Goal: Book appointment/travel/reservation

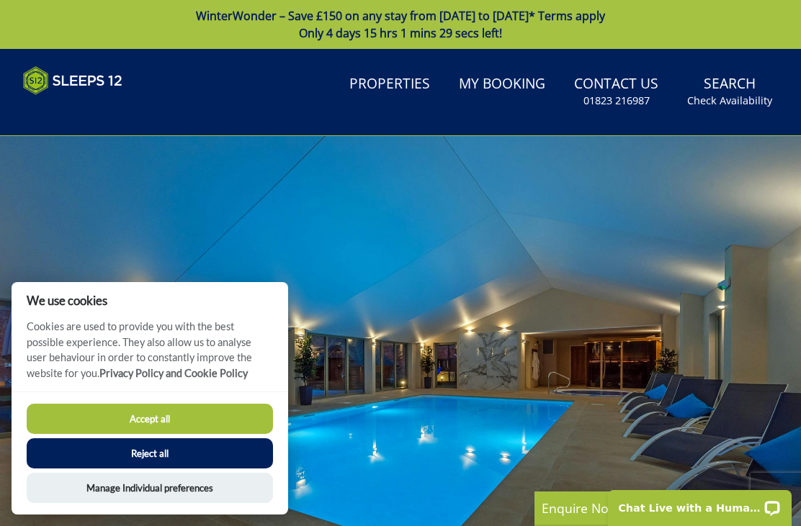
click at [744, 86] on link "Search Check Availability" at bounding box center [729, 91] width 96 height 47
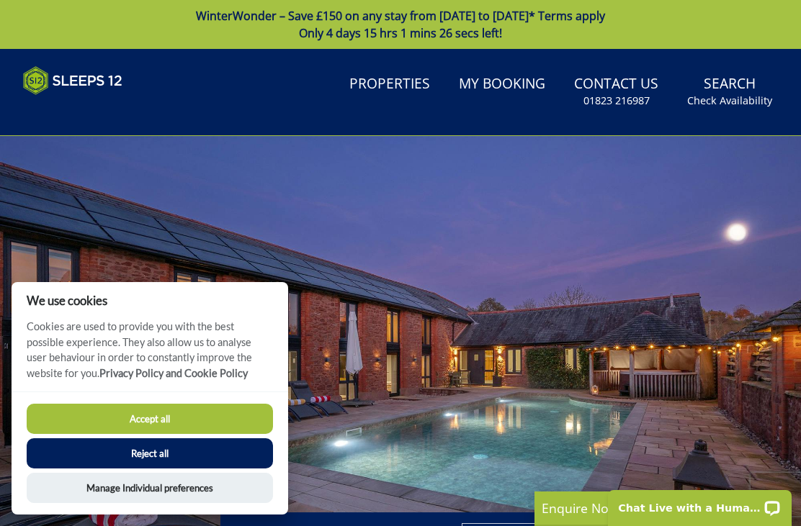
click at [177, 416] on button "Accept all" at bounding box center [150, 419] width 246 height 30
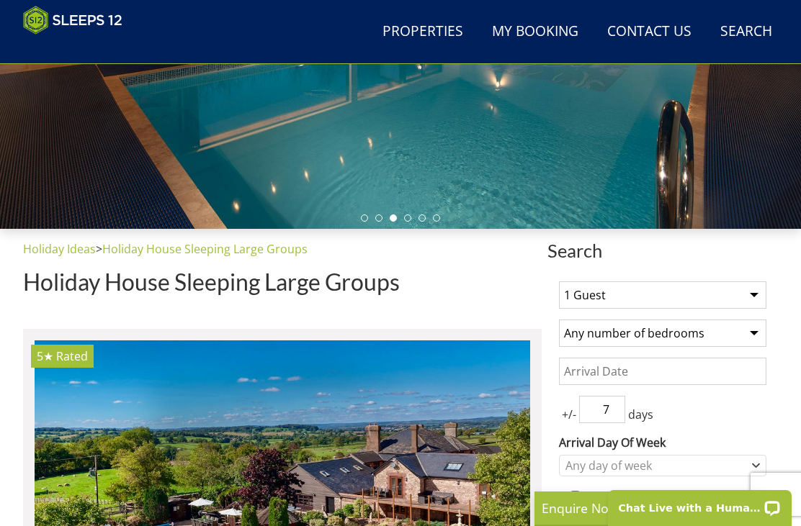
scroll to position [337, 0]
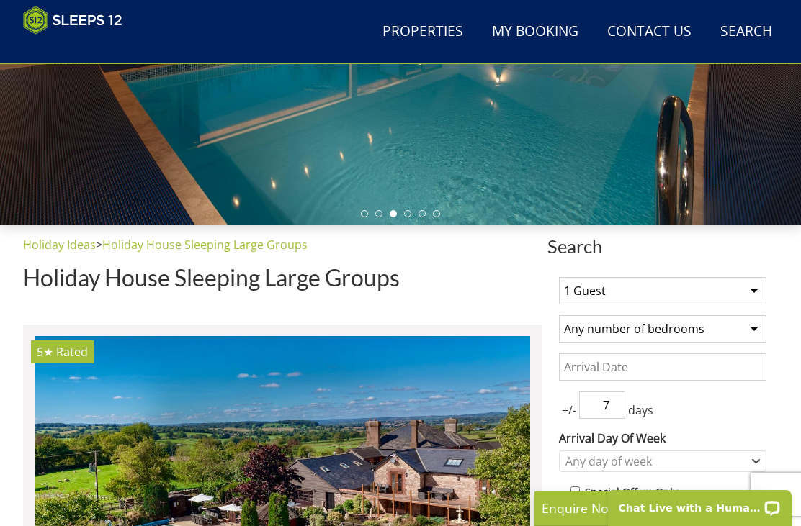
click at [750, 295] on select "1 Guest 2 Guests 3 Guests 4 Guests 5 Guests 6 Guests 7 Guests 8 Guests 9 Guests…" at bounding box center [662, 290] width 207 height 27
click at [758, 293] on select "1 Guest 2 Guests 3 Guests 4 Guests 5 Guests 6 Guests 7 Guests 8 Guests 9 Guests…" at bounding box center [662, 290] width 207 height 27
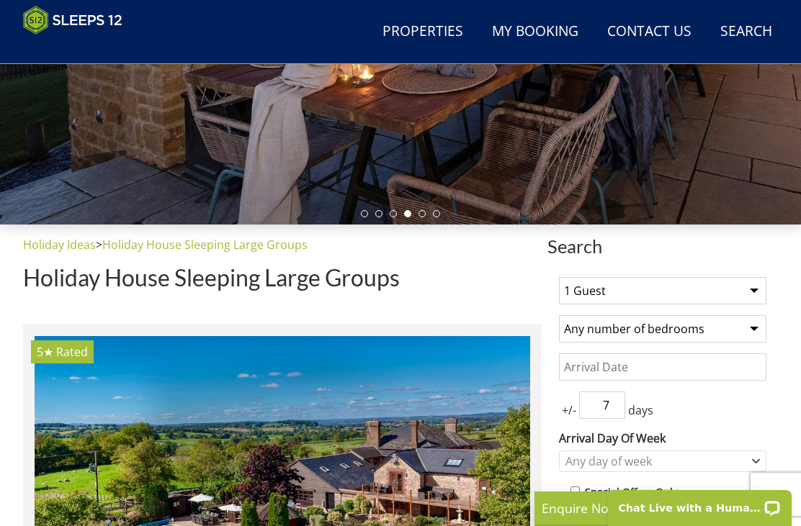
click at [764, 289] on select "1 Guest 2 Guests 3 Guests 4 Guests 5 Guests 6 Guests 7 Guests 8 Guests 9 Guests…" at bounding box center [662, 290] width 207 height 27
select select "14"
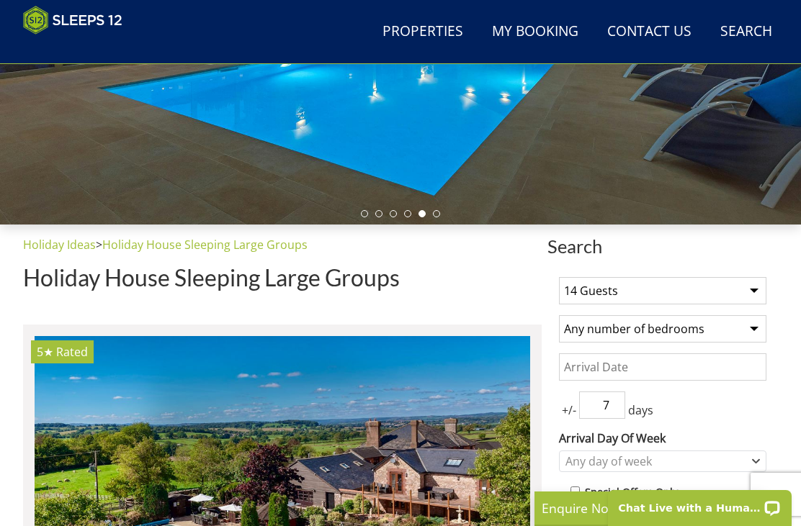
click at [755, 333] on select "Any number of bedrooms 4 Bedrooms 5 Bedrooms 6 Bedrooms 7 Bedrooms 8 Bedrooms 9…" at bounding box center [662, 328] width 207 height 27
select select "6"
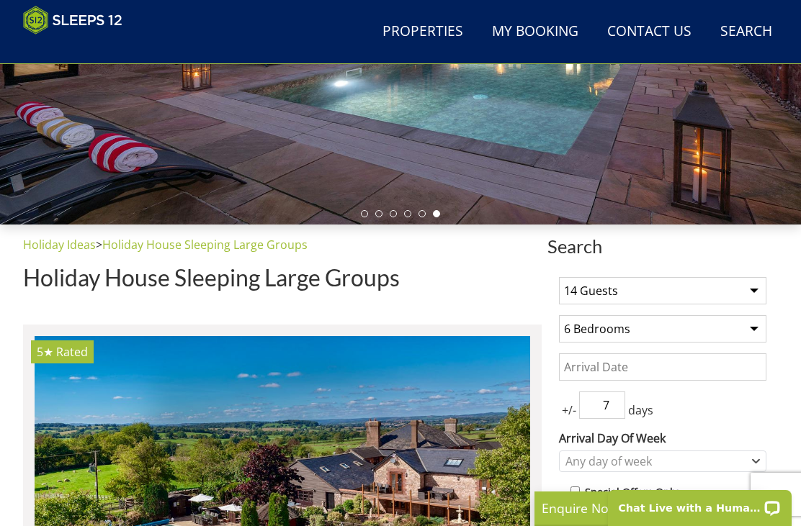
click at [638, 362] on input "Date" at bounding box center [662, 367] width 207 height 27
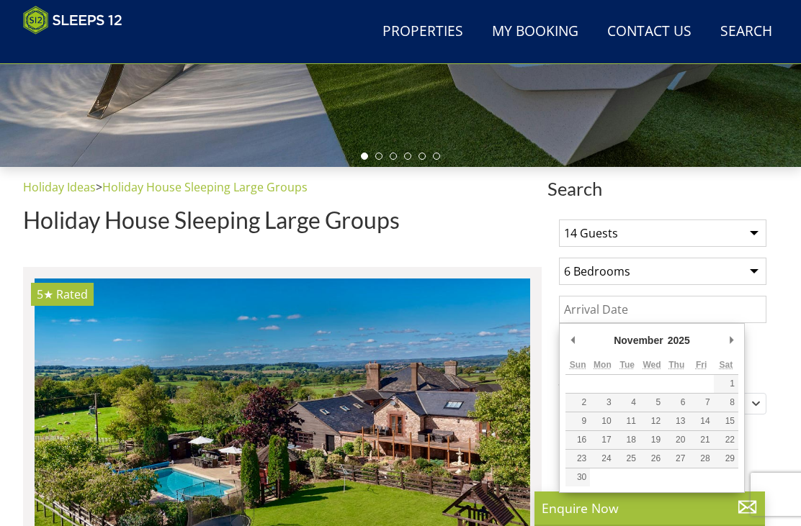
scroll to position [394, 0]
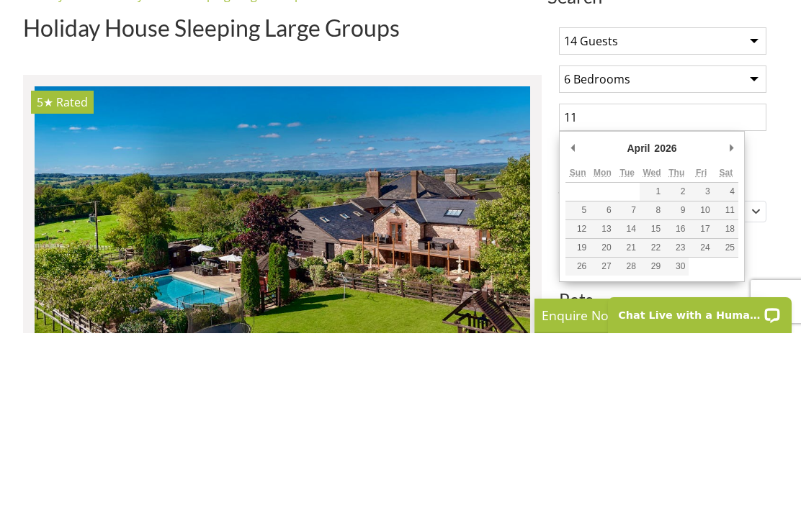
type input "1"
type input "11/04/2026"
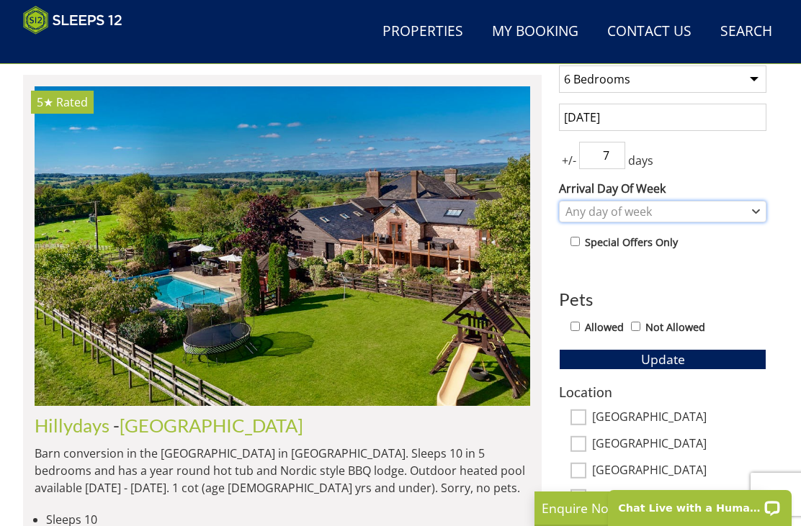
click at [765, 210] on div "Any day of week" at bounding box center [662, 212] width 207 height 22
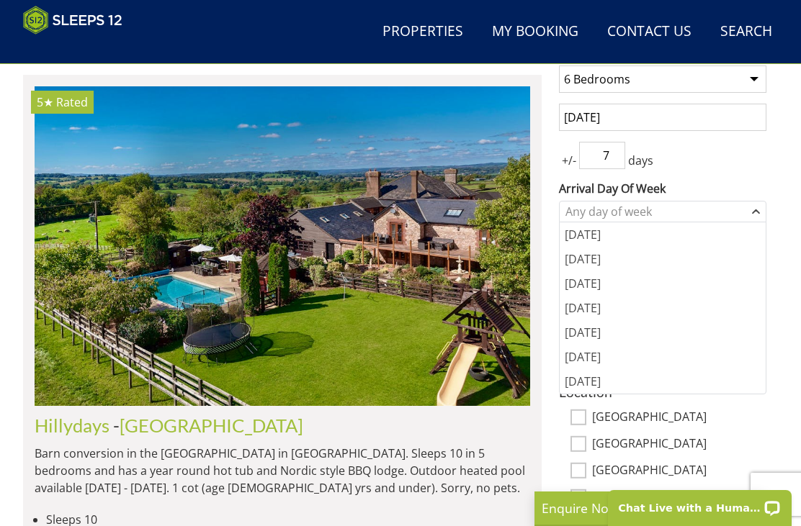
click at [611, 354] on div "[DATE]" at bounding box center [663, 357] width 206 height 24
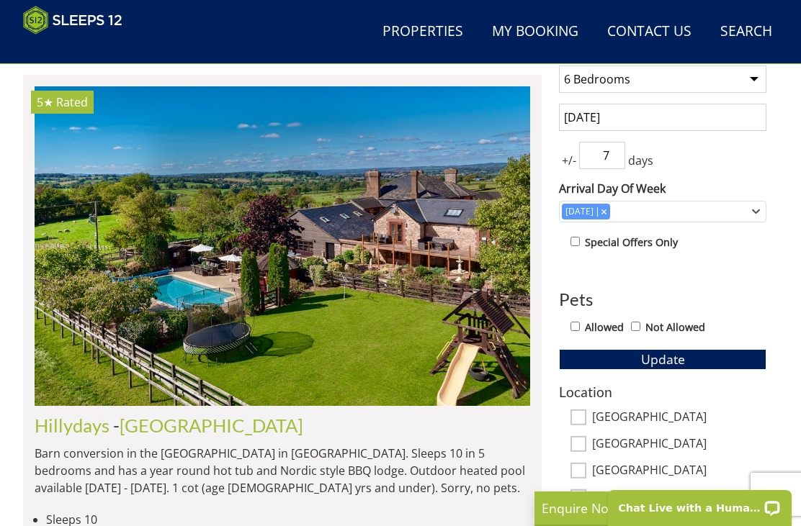
click at [638, 323] on input "Not Allowed" at bounding box center [635, 326] width 9 height 9
checkbox input "true"
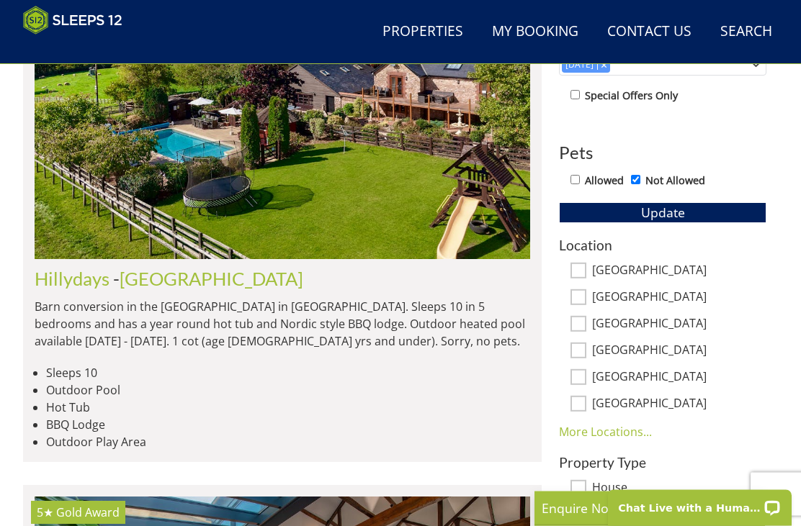
scroll to position [735, 0]
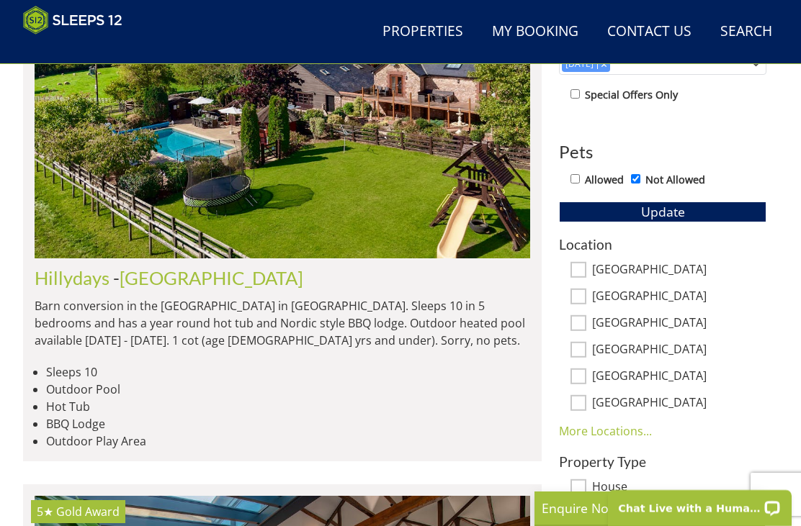
click at [583, 265] on input "[GEOGRAPHIC_DATA]" at bounding box center [578, 270] width 16 height 16
checkbox input "true"
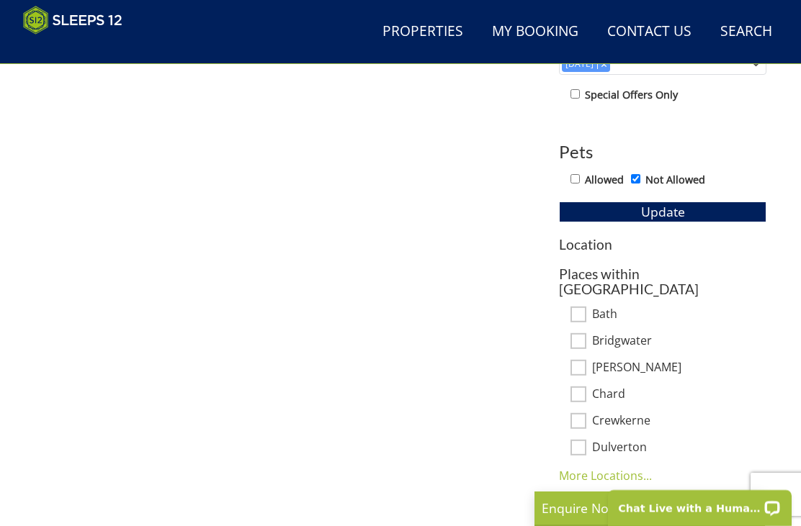
click at [584, 307] on input "Bath" at bounding box center [578, 315] width 16 height 16
checkbox input "true"
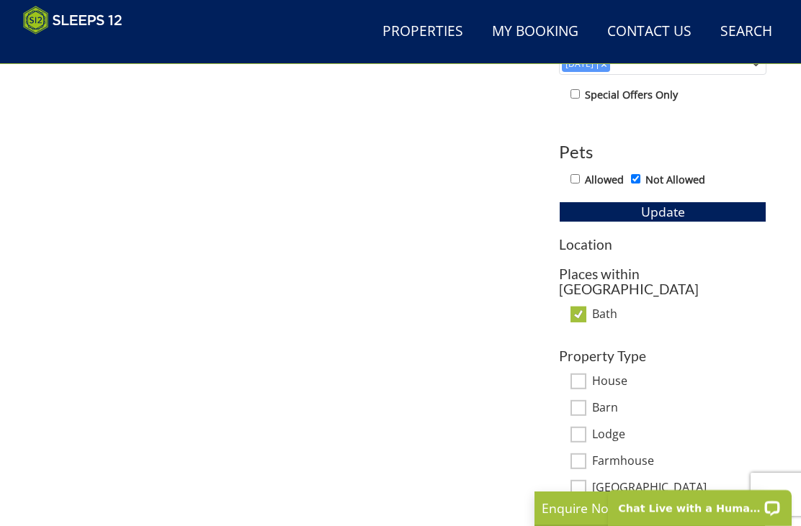
click at [575, 307] on input "Bath" at bounding box center [578, 315] width 16 height 16
checkbox input "false"
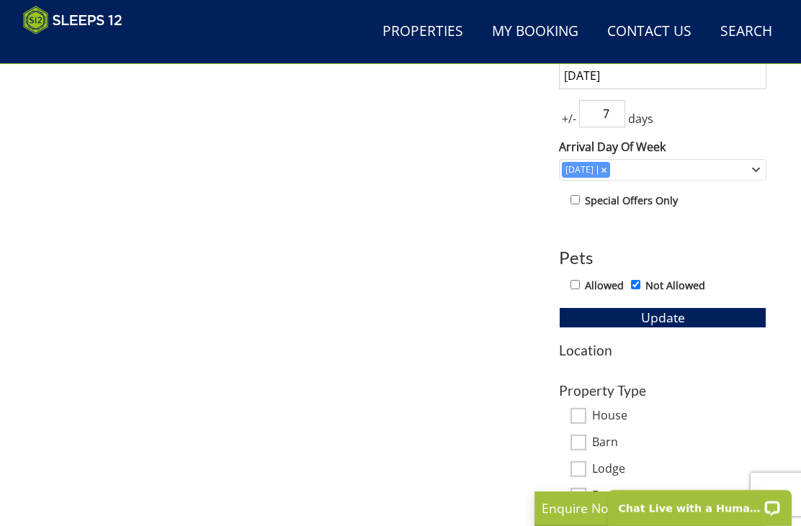
scroll to position [633, 0]
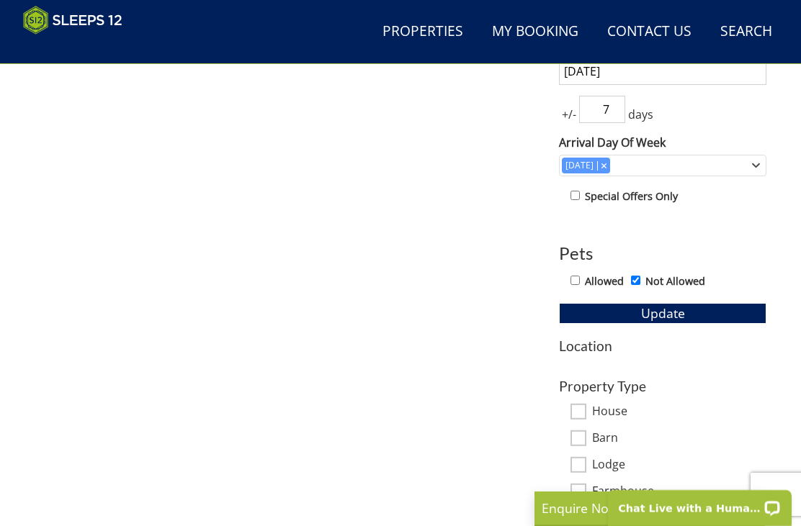
click at [599, 346] on h3 "Location" at bounding box center [662, 345] width 207 height 15
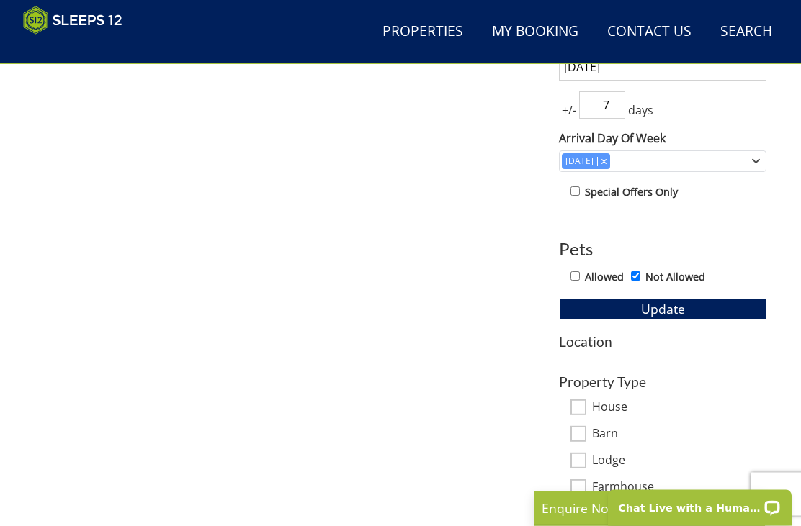
scroll to position [637, 0]
click at [585, 336] on h3 "Location" at bounding box center [662, 341] width 207 height 15
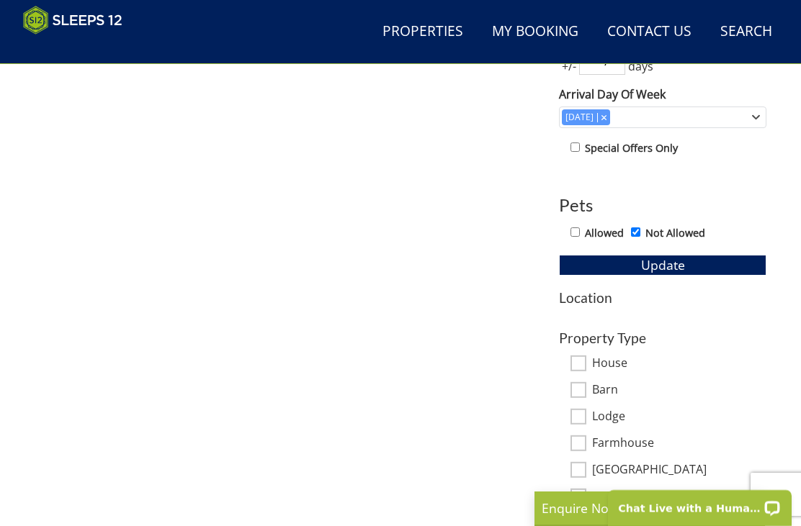
scroll to position [685, 0]
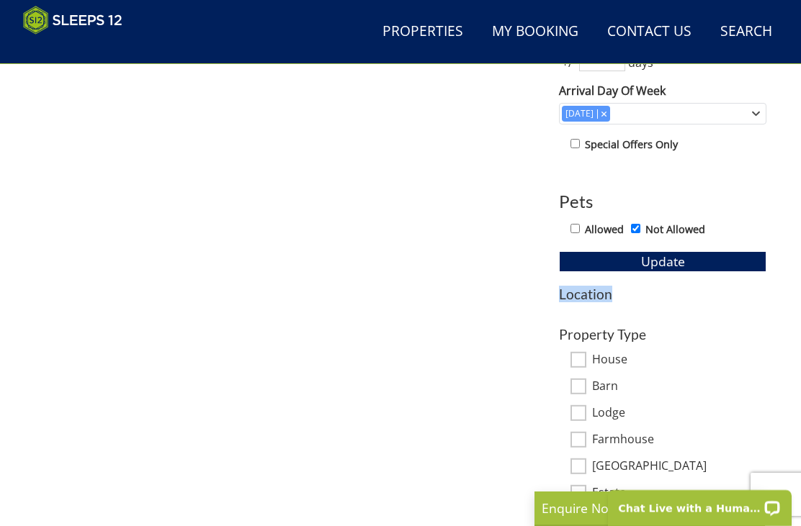
click at [741, 338] on h3 "Property Type" at bounding box center [662, 334] width 207 height 15
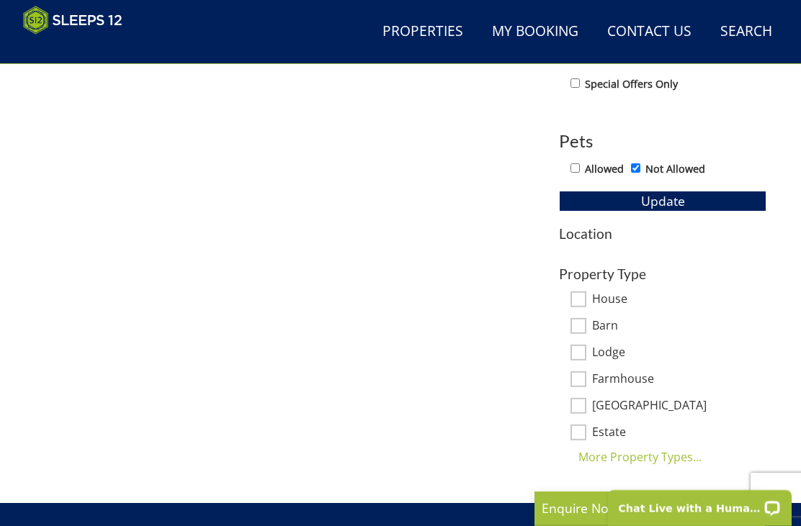
scroll to position [748, 0]
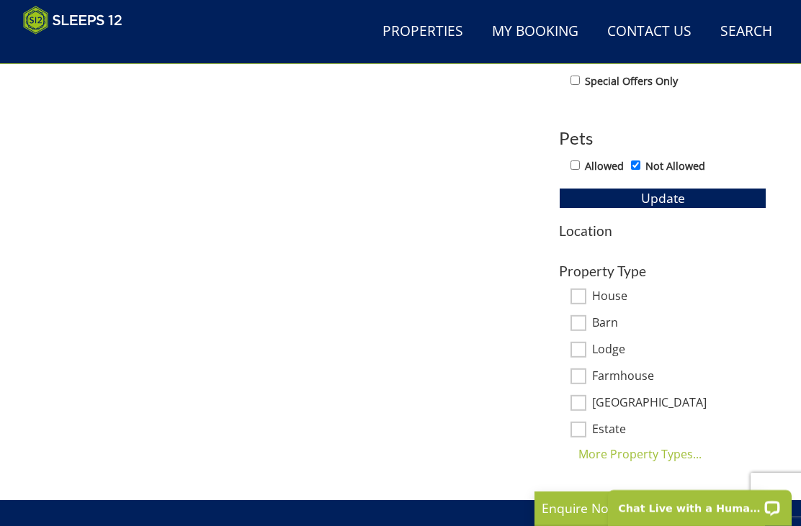
click at [686, 198] on button "Update" at bounding box center [662, 198] width 207 height 20
click at [587, 231] on h3 "Location" at bounding box center [662, 230] width 207 height 15
click at [570, 235] on h3 "Location" at bounding box center [662, 230] width 207 height 15
click at [768, 516] on div "Open LiveChat chat widget" at bounding box center [772, 507] width 17 height 17
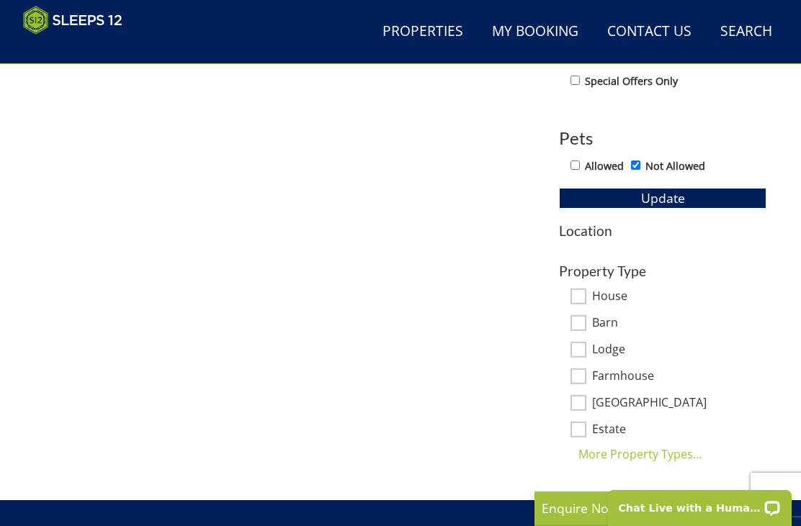
click at [749, 30] on link "Search Check Availability" at bounding box center [745, 32] width 63 height 32
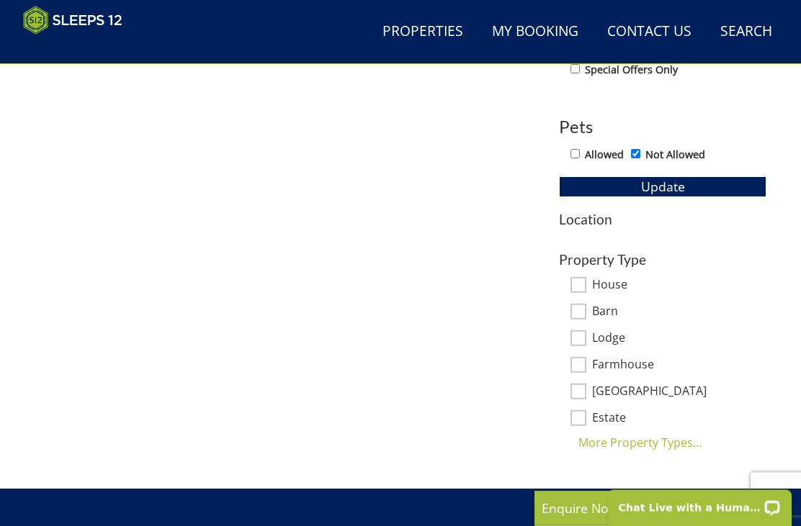
scroll to position [760, 0]
click at [583, 219] on h3 "Location" at bounding box center [662, 219] width 207 height 15
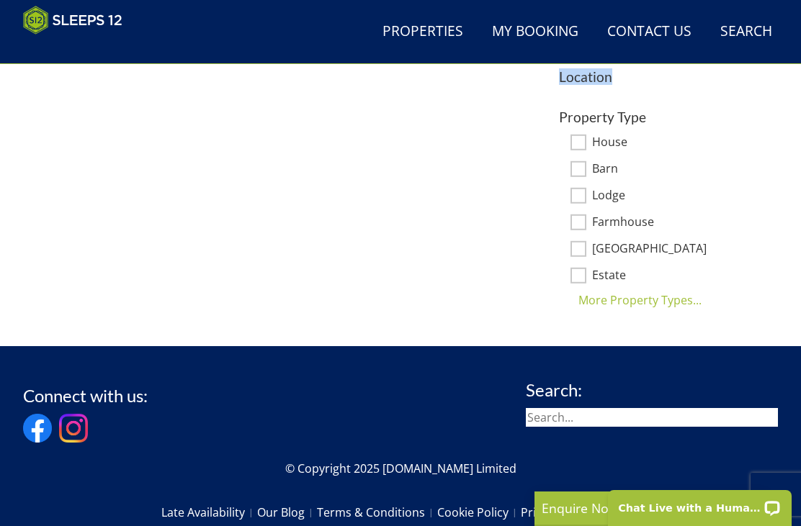
scroll to position [904, 0]
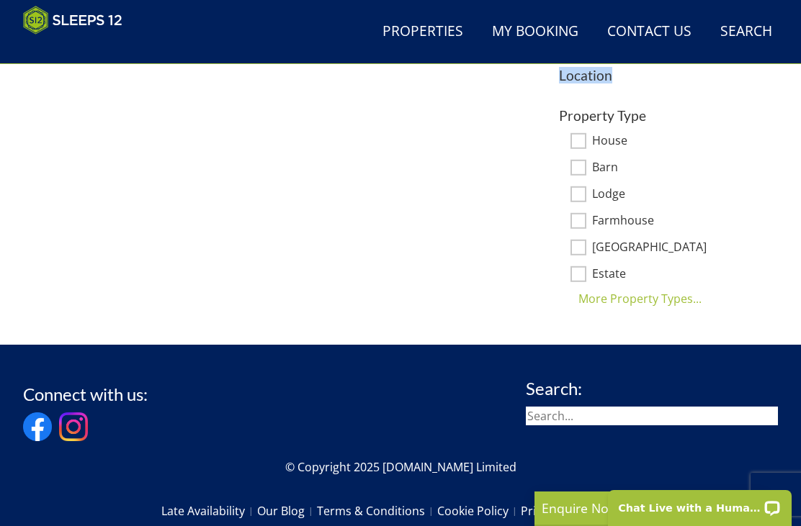
click at [557, 420] on input "search" at bounding box center [652, 416] width 252 height 19
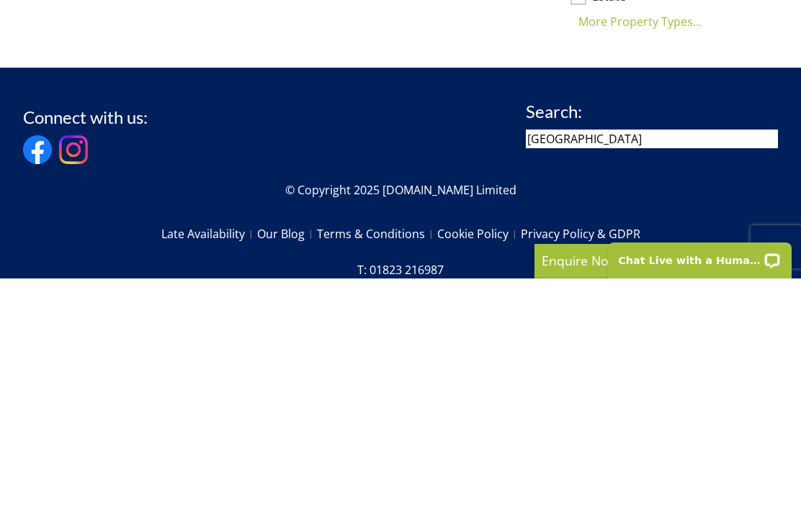
type input "[GEOGRAPHIC_DATA]"
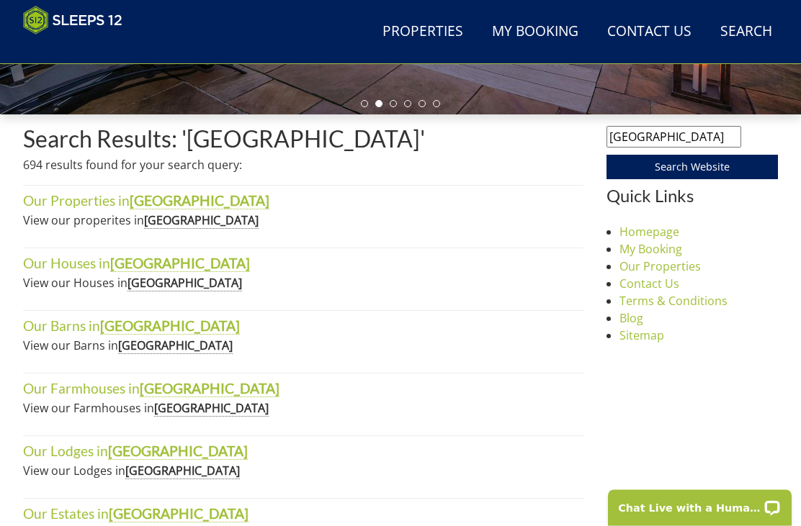
scroll to position [447, 0]
click at [163, 223] on strong "[GEOGRAPHIC_DATA]" at bounding box center [201, 220] width 114 height 17
click at [133, 195] on strong "[GEOGRAPHIC_DATA]" at bounding box center [200, 200] width 140 height 17
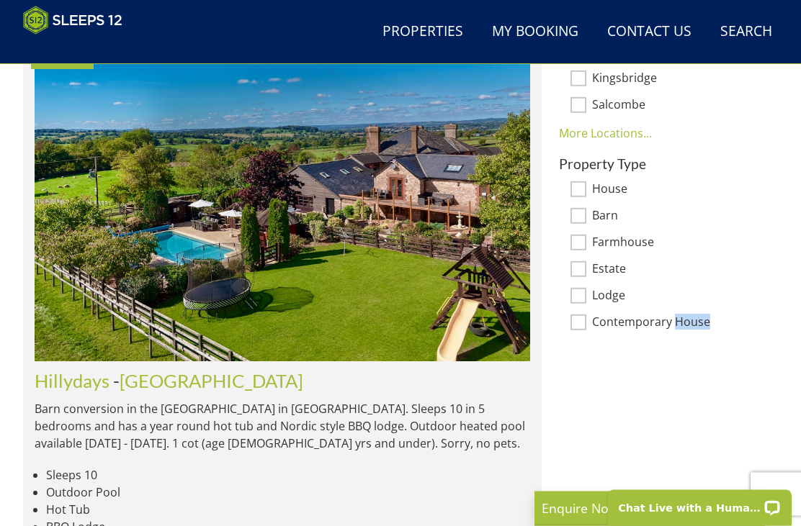
scroll to position [1055, 0]
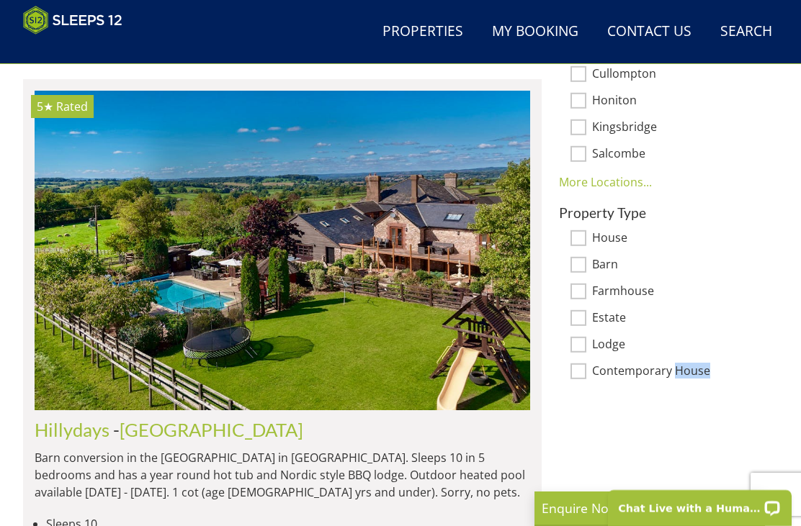
click at [753, 231] on label "House" at bounding box center [679, 239] width 174 height 16
click at [586, 230] on input "House" at bounding box center [578, 238] width 16 height 16
checkbox input "true"
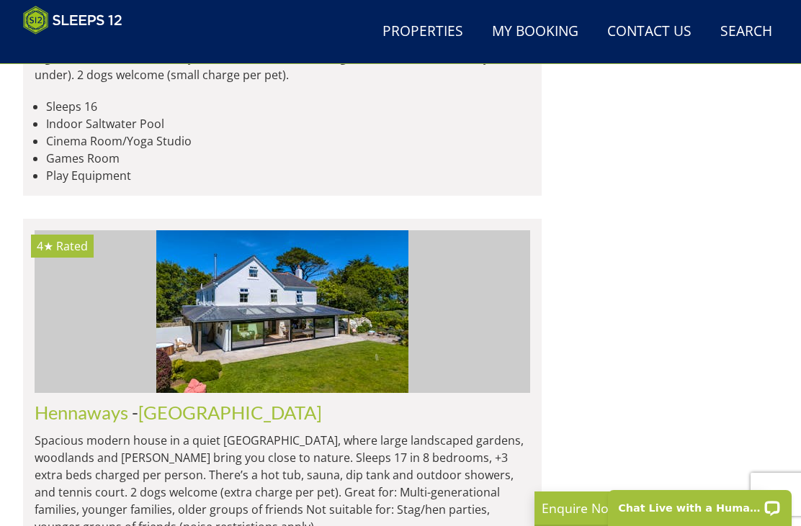
scroll to position [4488, 0]
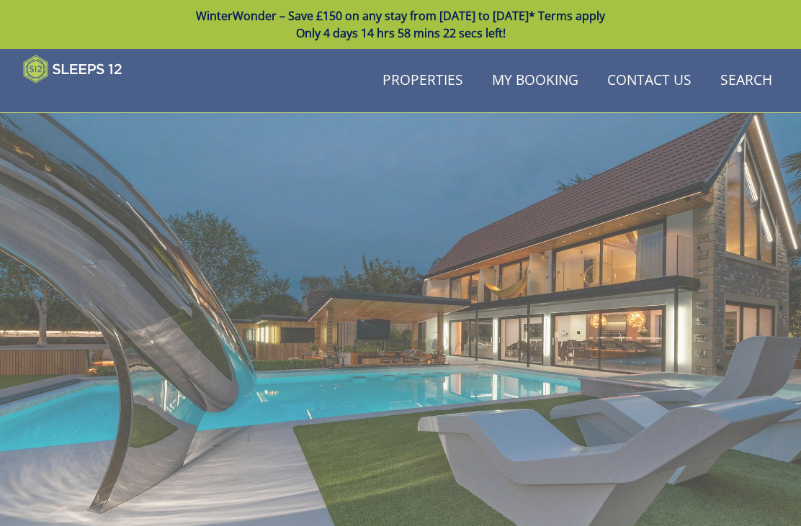
scroll to position [447, 0]
